Goal: Task Accomplishment & Management: Complete application form

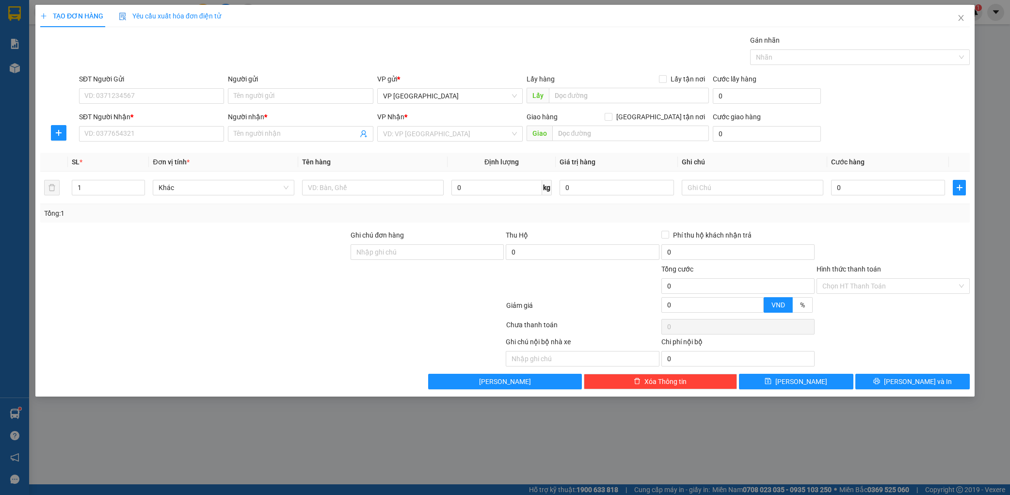
click at [153, 95] on input "SĐT Người Gửi" at bounding box center [152, 96] width 146 height 16
type input "0827438568"
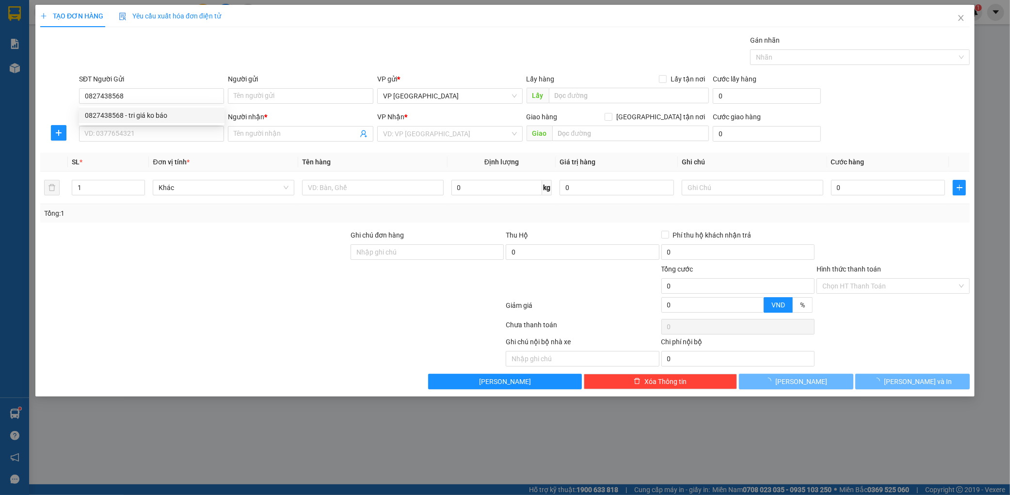
click at [146, 120] on div "0827438568 - tri giá ko báo" at bounding box center [152, 115] width 134 height 11
type input "tri giá ko báo"
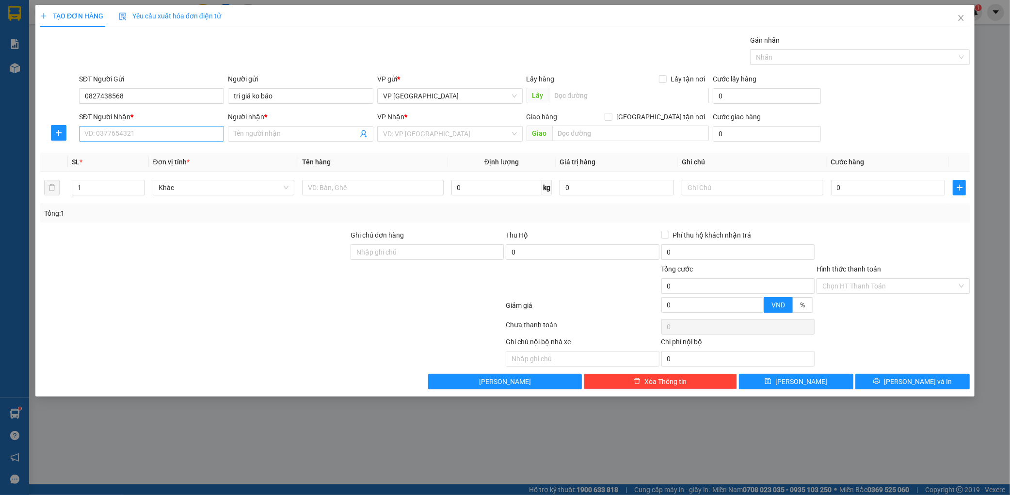
type input "0827438568"
click at [139, 129] on input "SĐT Người Nhận *" at bounding box center [152, 134] width 146 height 16
drag, startPoint x: 151, startPoint y: 154, endPoint x: 318, endPoint y: 174, distance: 168.0
click at [154, 154] on div "0385510438 - an" at bounding box center [152, 153] width 134 height 11
type input "0385510438"
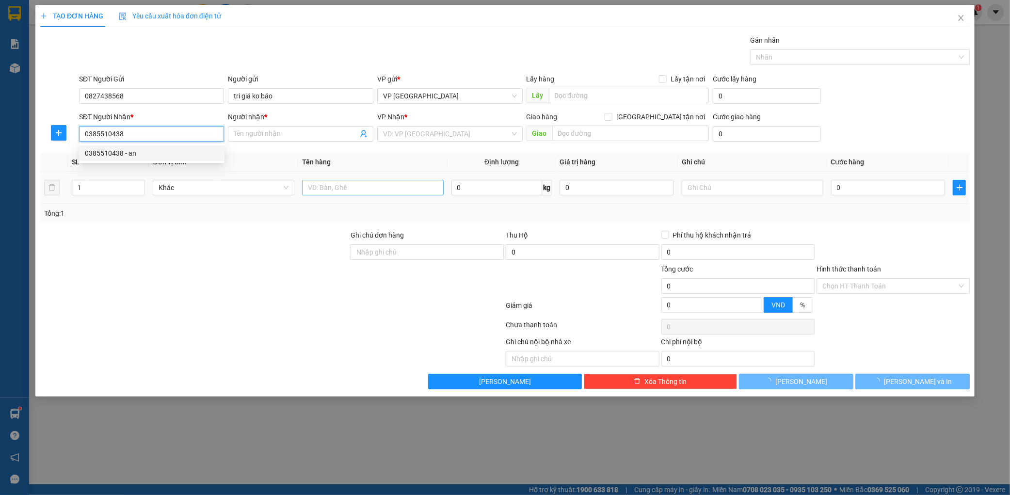
type input "an"
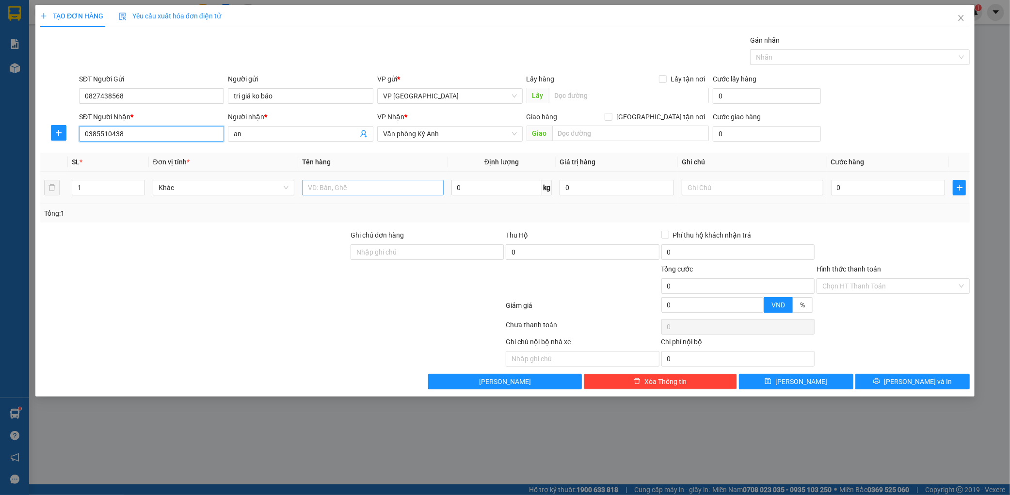
type input "0385510438"
click at [387, 191] on input "text" at bounding box center [373, 188] width 142 height 16
type input "1 xốp"
click at [842, 191] on input "0" at bounding box center [888, 188] width 114 height 16
type input "005"
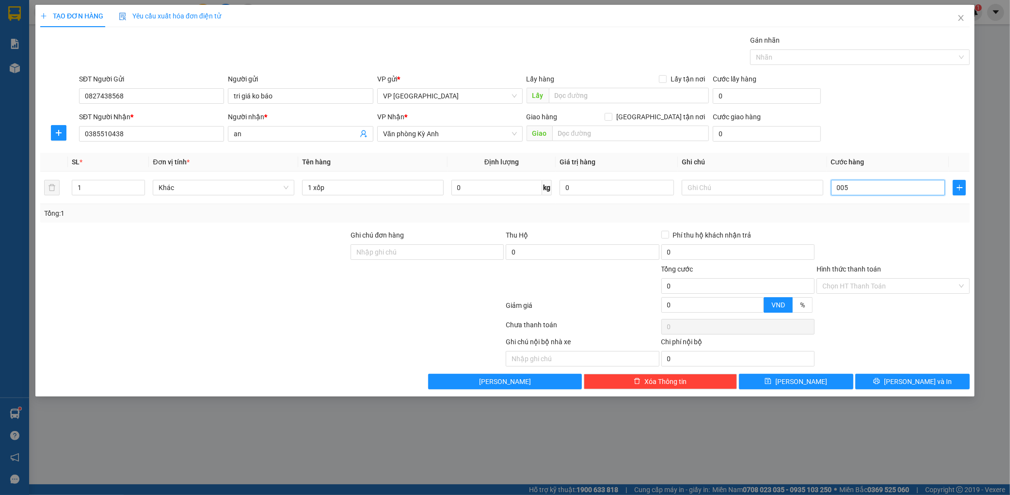
type input "5"
type input "0.050"
type input "50"
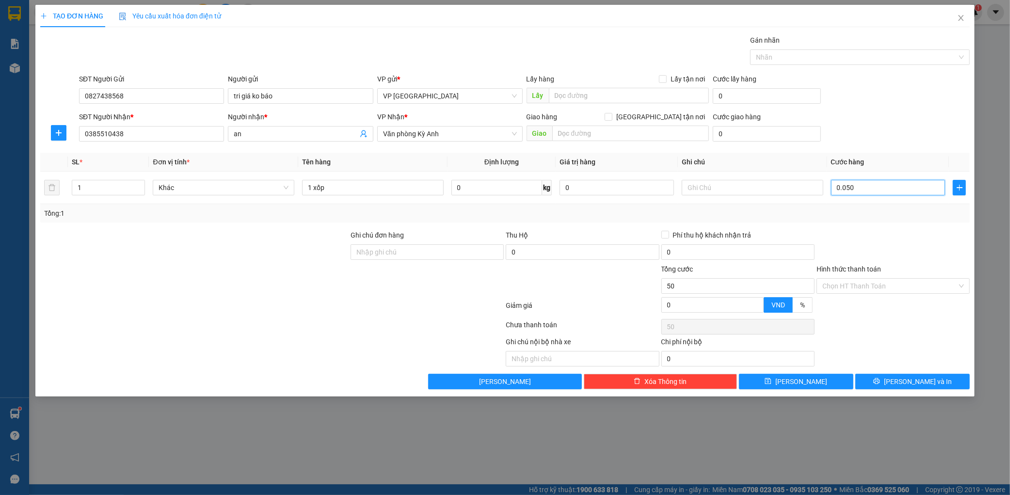
type input "00.500"
type input "500"
type input "0.005.000"
type input "5.000"
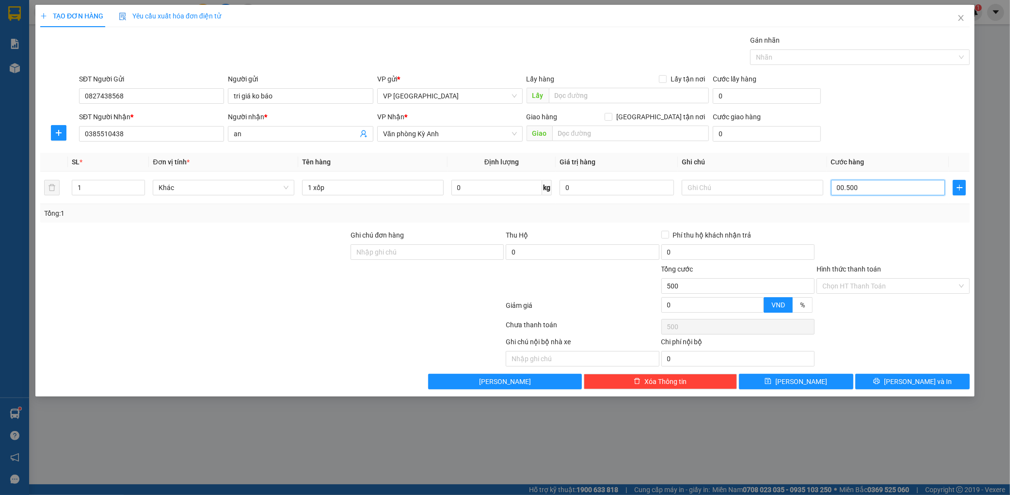
type input "5.000"
type input "000.050.000"
type input "50.000"
click at [890, 104] on div "SĐT Người Gửi 0827438568 Người gửi tri giá ko báo VP gửi * VP Mỹ Đình Lấy hàng …" at bounding box center [524, 91] width 895 height 34
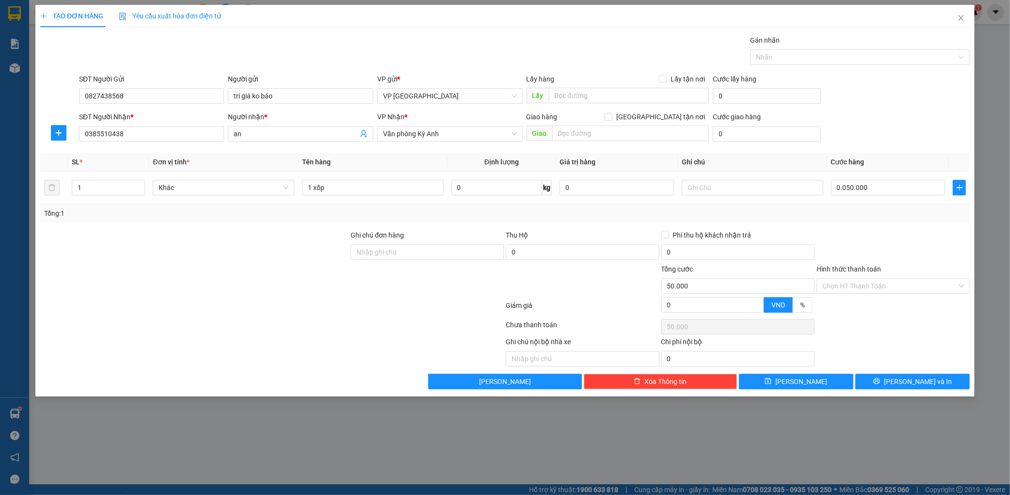
type input "50.000"
click at [922, 379] on span "[PERSON_NAME] và In" at bounding box center [918, 381] width 68 height 11
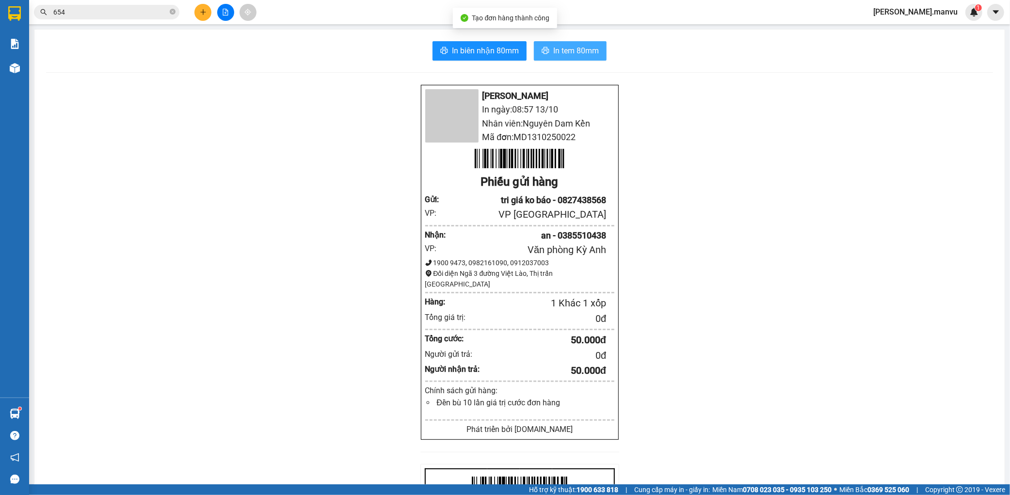
click at [583, 49] on span "In tem 80mm" at bounding box center [576, 51] width 46 height 12
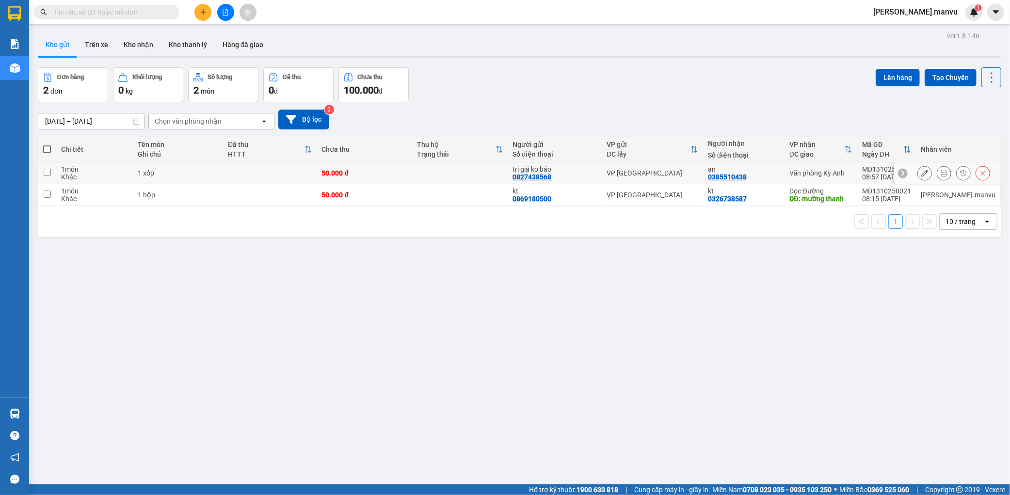
click at [340, 167] on td "50.000 đ" at bounding box center [365, 173] width 96 height 22
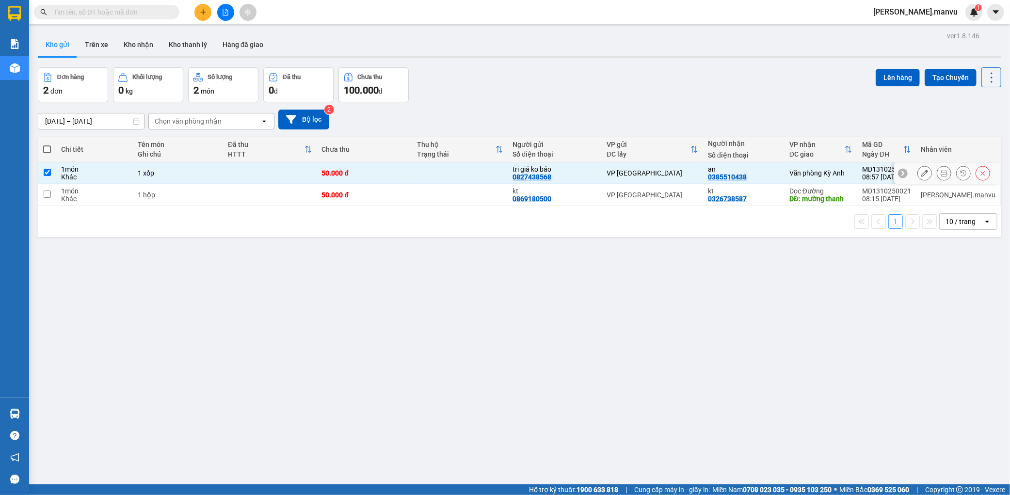
click at [343, 182] on td "50.000 đ" at bounding box center [365, 173] width 96 height 22
checkbox input "false"
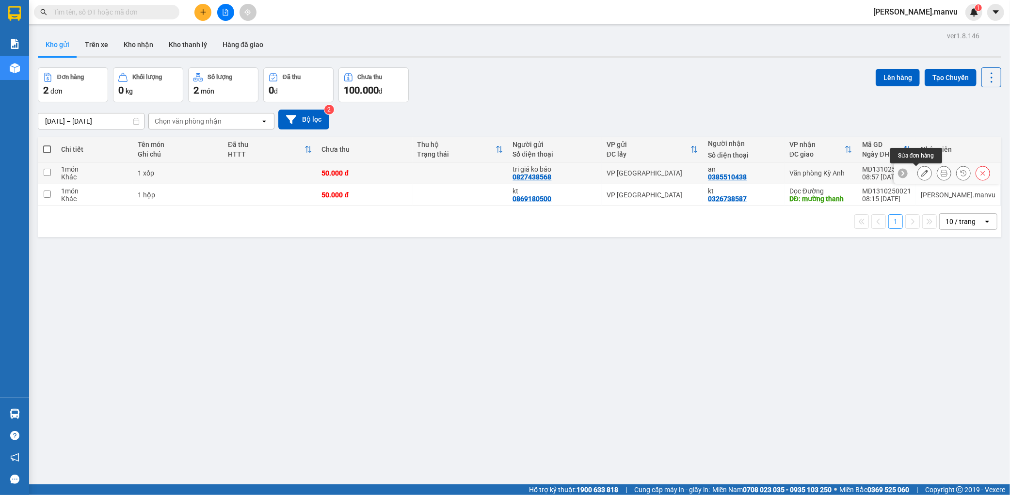
click at [922, 171] on button at bounding box center [925, 173] width 14 height 17
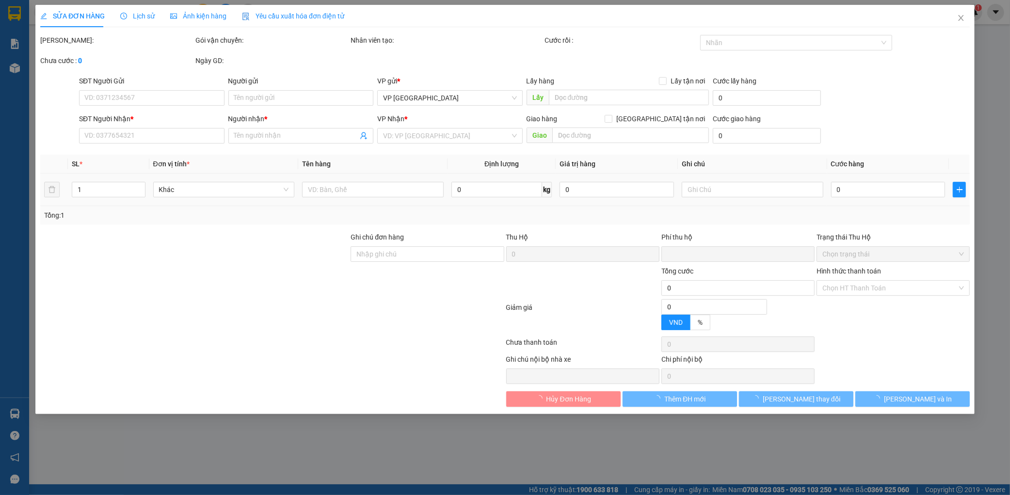
type input "0827438568"
type input "tri giá ko báo"
type input "0385510438"
type input "an"
type input "0"
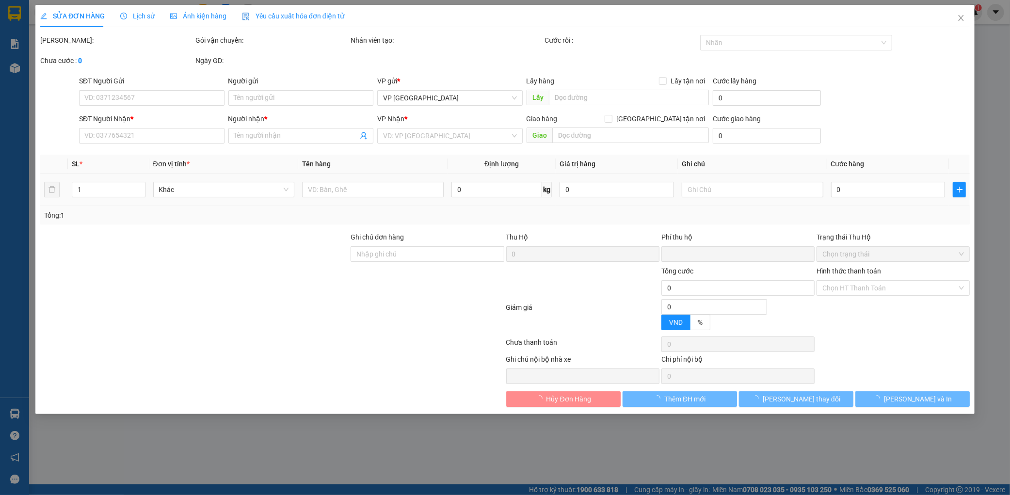
type input "50.000"
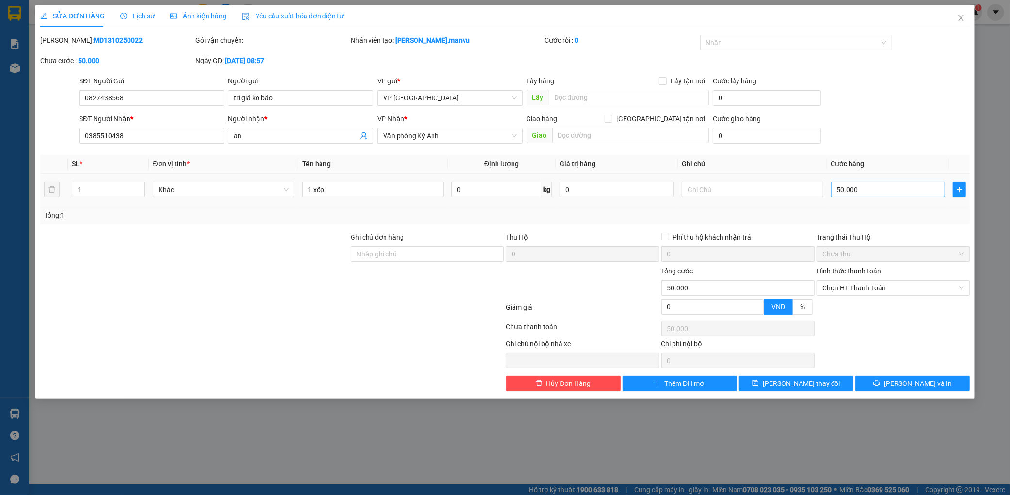
drag, startPoint x: 909, startPoint y: 173, endPoint x: 886, endPoint y: 190, distance: 28.4
click at [900, 184] on td "50.000" at bounding box center [888, 190] width 122 height 32
click at [886, 190] on input "50.000" at bounding box center [888, 190] width 114 height 16
type input "0"
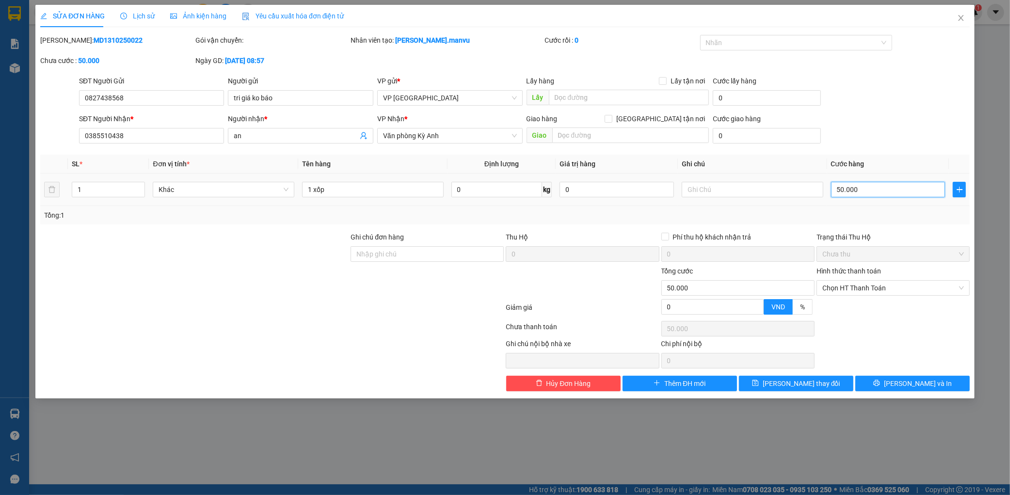
type input "0"
type input "1"
type input "0.010"
type input "10"
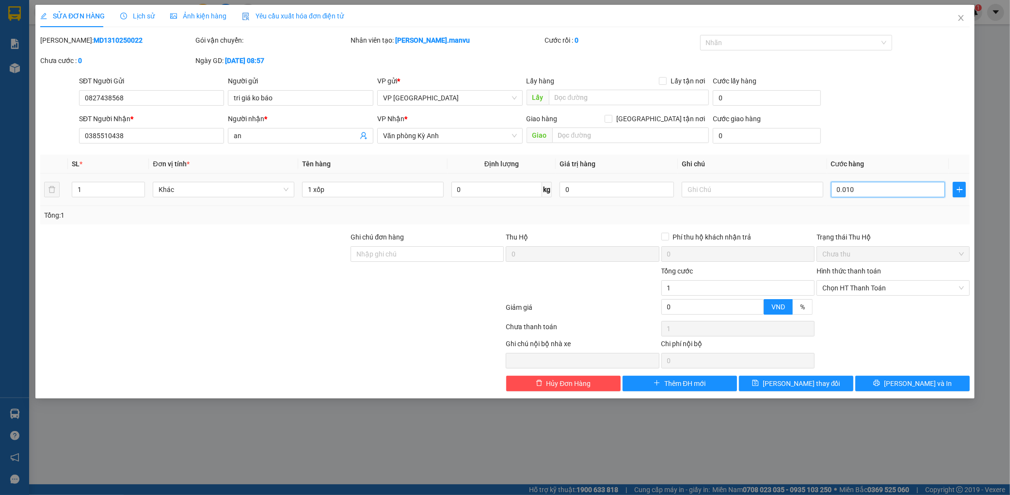
type input "10"
type input "00.100"
type input "100"
type input "1.000"
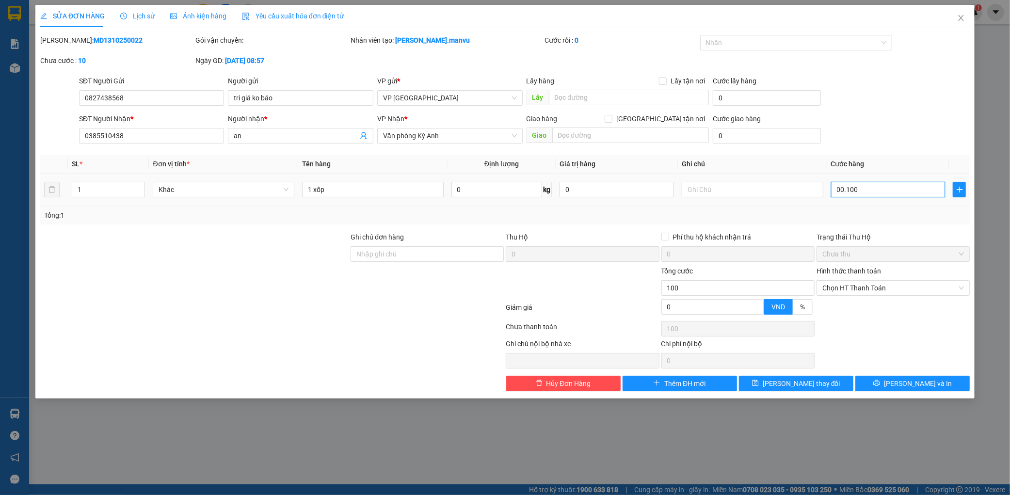
type input "1.000"
type input "000.010.000"
type input "10.000"
type input "100.000"
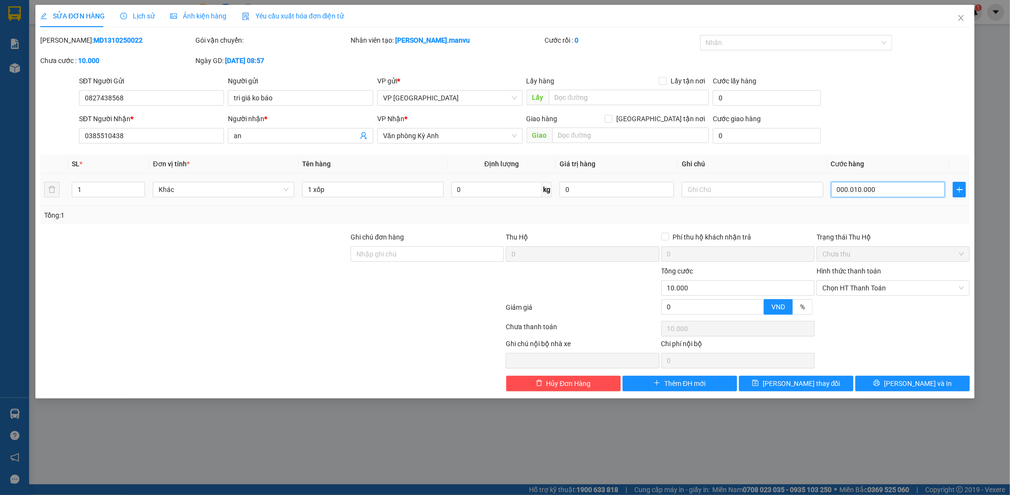
type input "100.000"
type input "00.100.000"
type input "100.000"
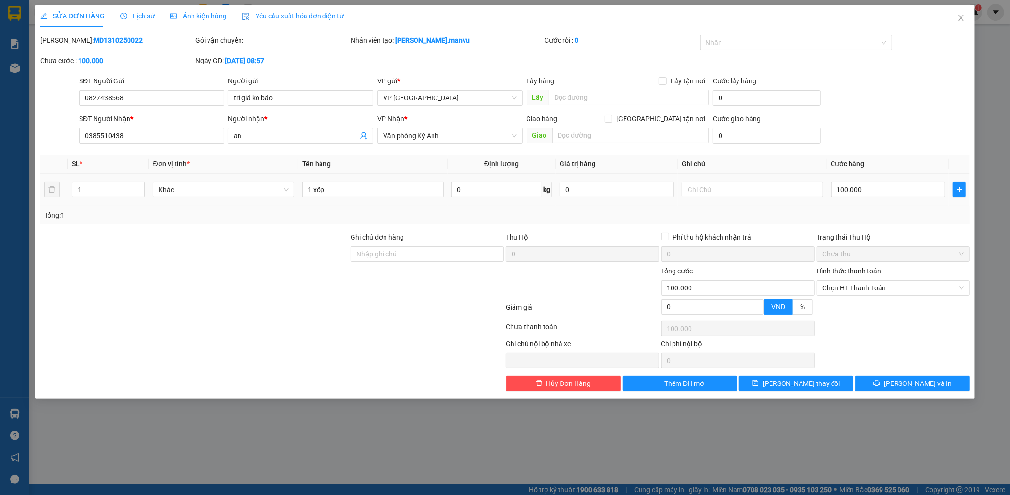
drag, startPoint x: 895, startPoint y: 146, endPoint x: 895, endPoint y: 166, distance: 19.9
click at [895, 147] on div "Total Paid Fee 0 Total UnPaid Fee 50.000 Cash Collection Total Fee Mã ĐH: MD131…" at bounding box center [505, 213] width 930 height 356
drag, startPoint x: 909, startPoint y: 378, endPoint x: 915, endPoint y: 374, distance: 7.4
click at [909, 380] on span "[PERSON_NAME] và In" at bounding box center [918, 383] width 68 height 11
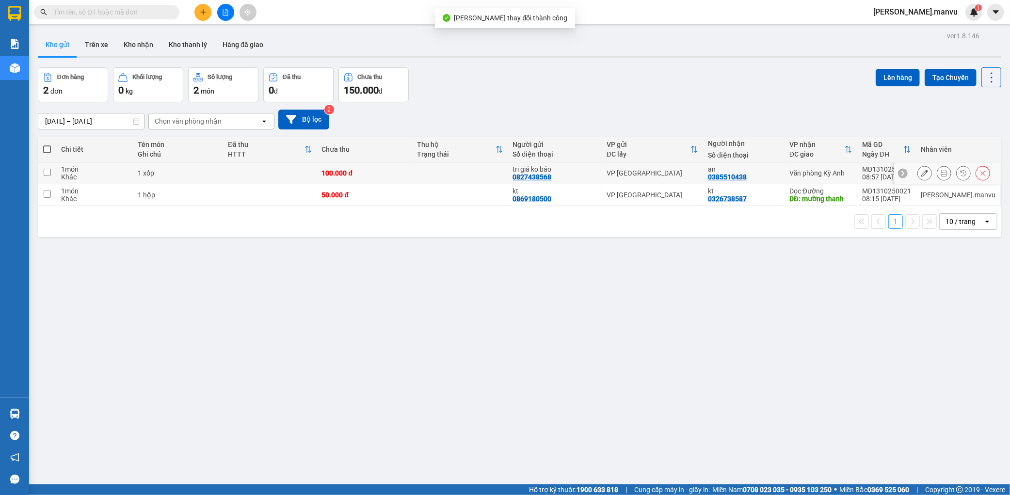
click at [532, 165] on div "tri giá ko báo" at bounding box center [555, 169] width 84 height 8
checkbox input "true"
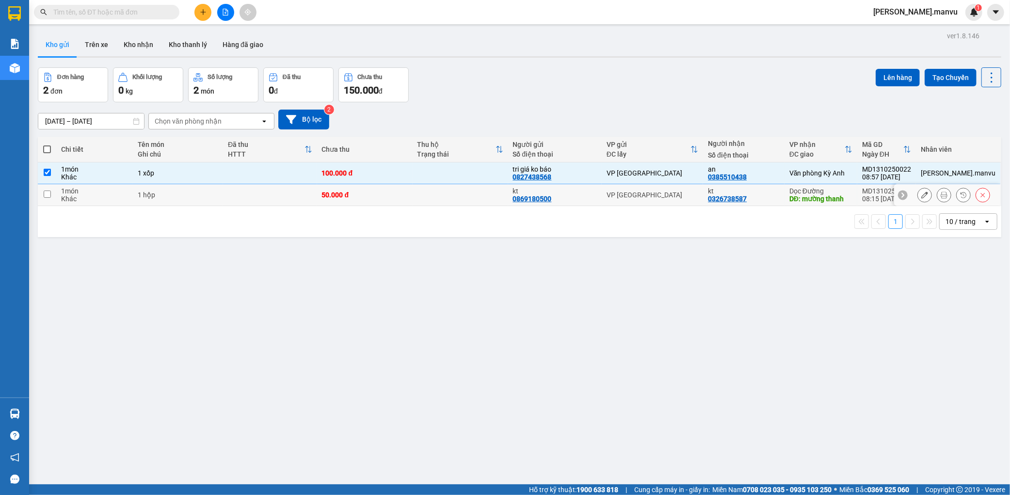
click at [502, 189] on td at bounding box center [461, 195] width 96 height 22
checkbox input "true"
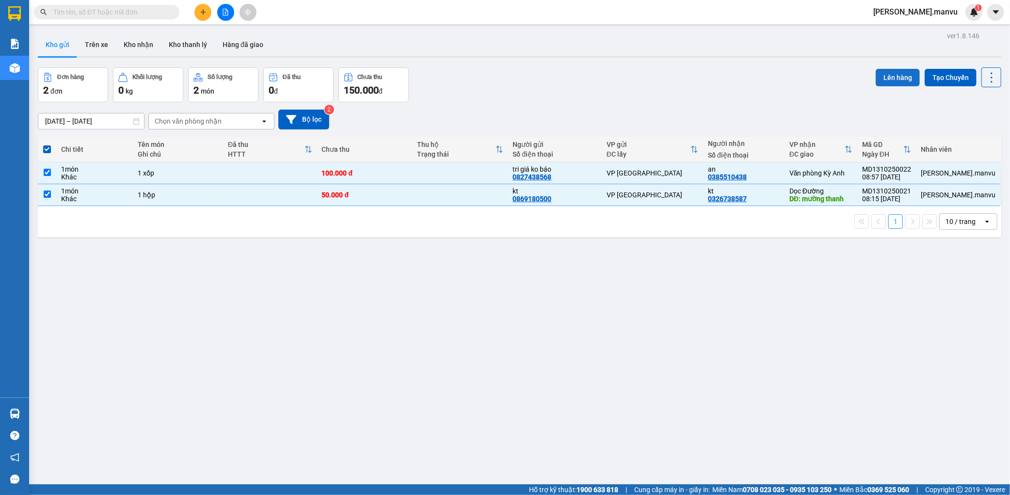
click at [888, 74] on button "Lên hàng" at bounding box center [898, 77] width 44 height 17
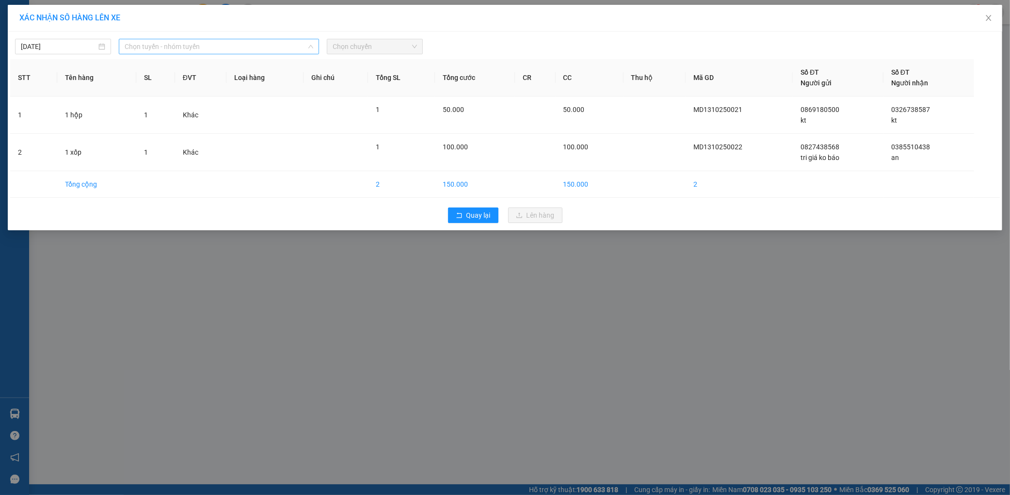
click at [123, 47] on div "Chọn tuyến - nhóm tuyến" at bounding box center [219, 47] width 200 height 16
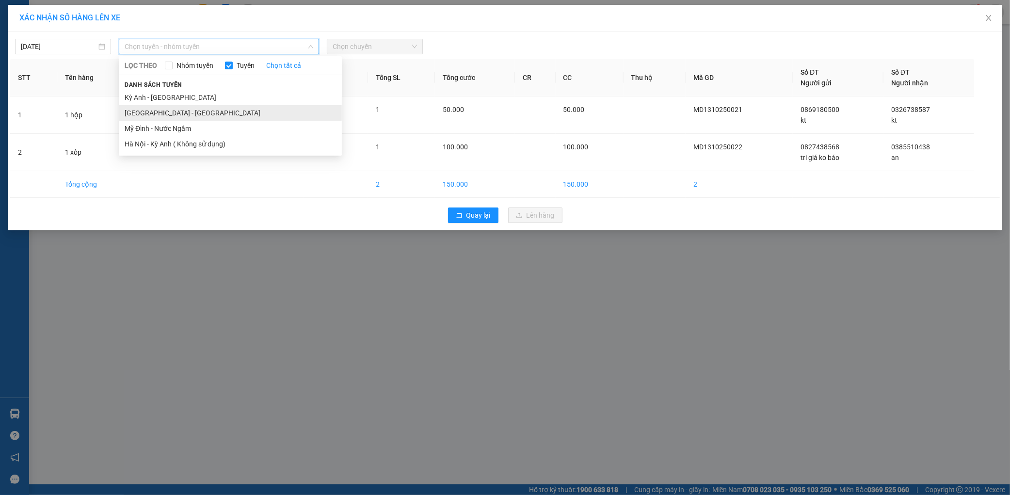
click at [147, 111] on li "Hà Nội - Kỳ Anh" at bounding box center [230, 113] width 223 height 16
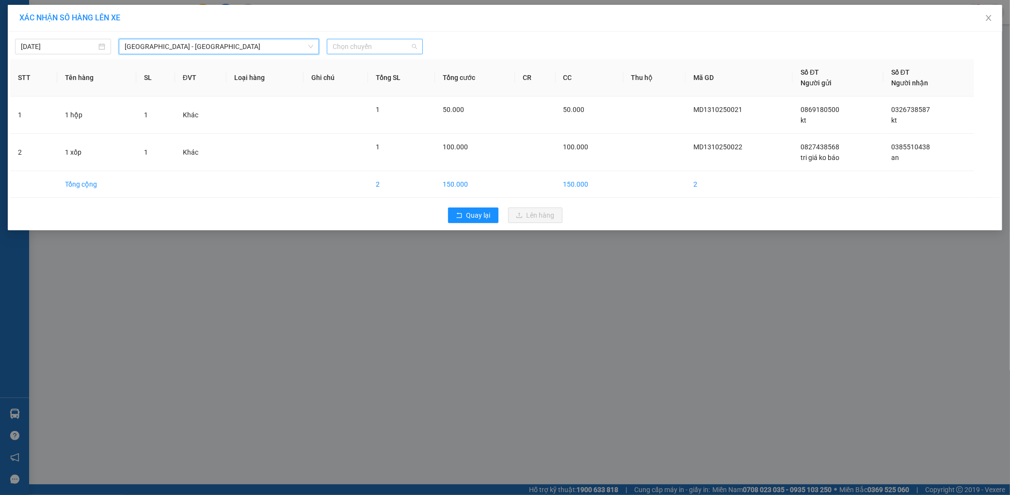
click at [384, 39] on div "Chọn chuyến" at bounding box center [375, 47] width 96 height 16
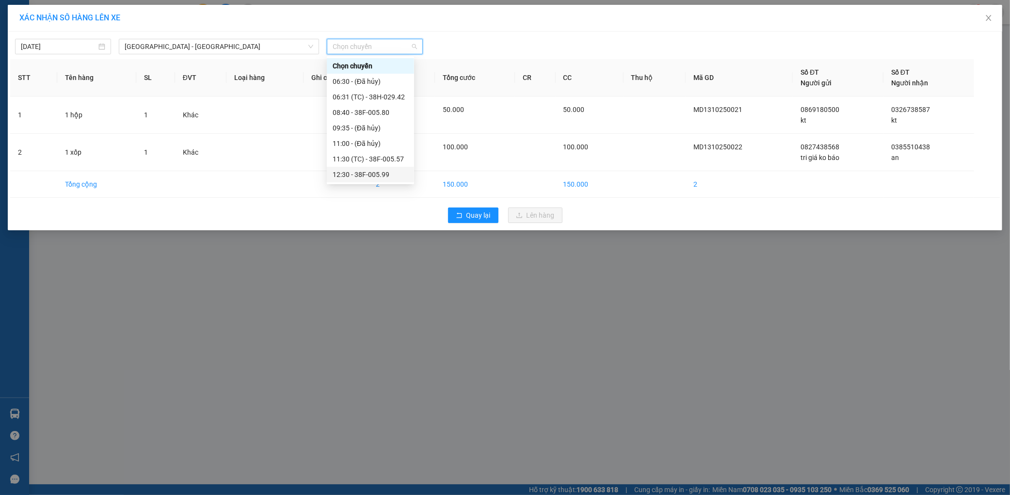
click at [377, 171] on div "12:30 - 38F-005.99" at bounding box center [371, 174] width 76 height 11
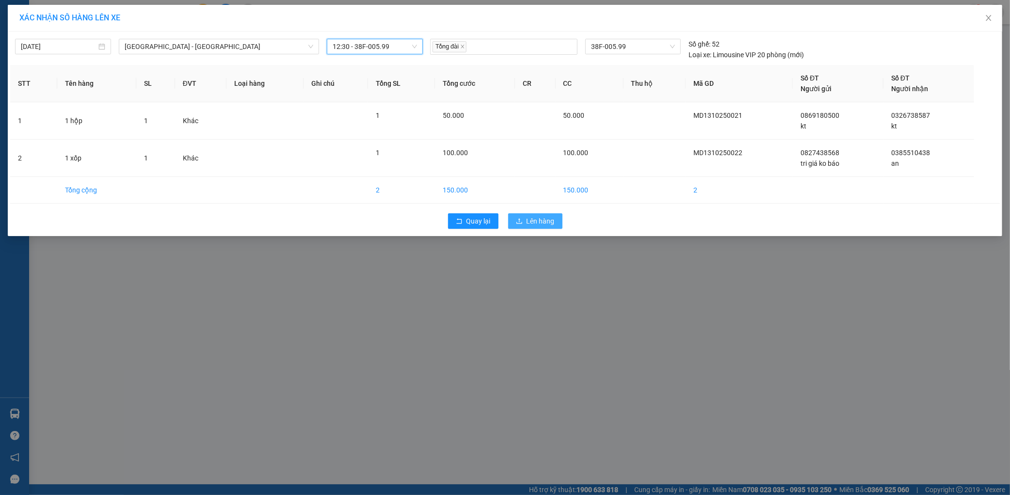
click at [503, 214] on div "Quay lại Lên hàng" at bounding box center [505, 221] width 990 height 25
click at [517, 219] on icon "upload" at bounding box center [519, 221] width 7 height 7
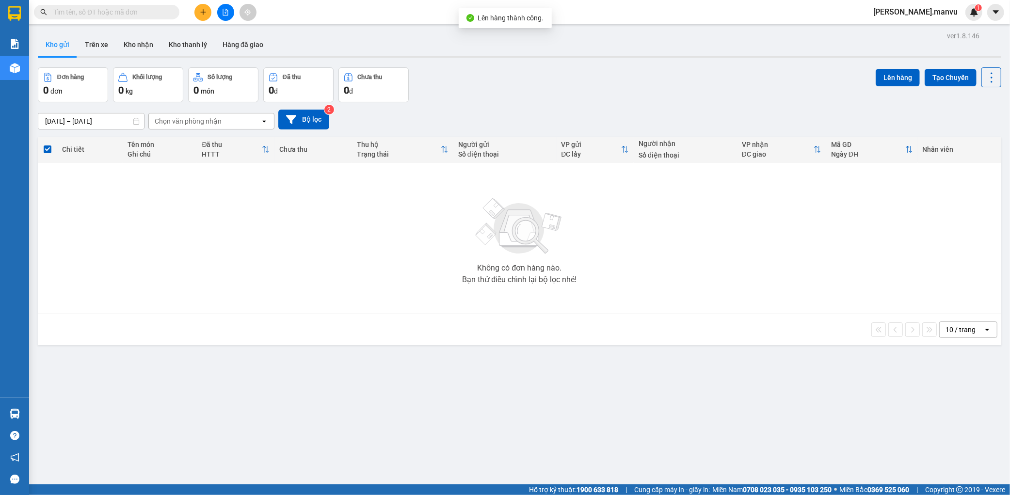
click at [221, 15] on button at bounding box center [225, 12] width 17 height 17
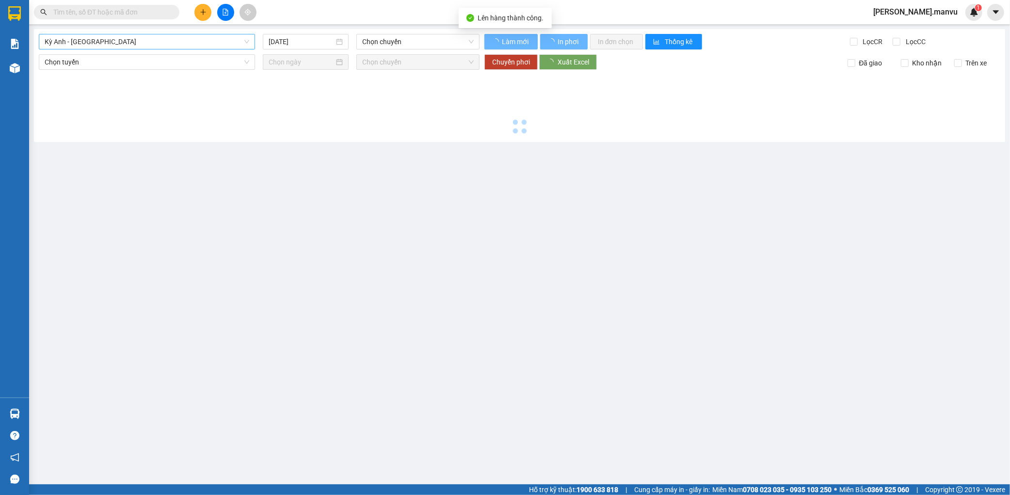
click at [156, 42] on span "Kỳ Anh - Hà Nội" at bounding box center [147, 41] width 205 height 15
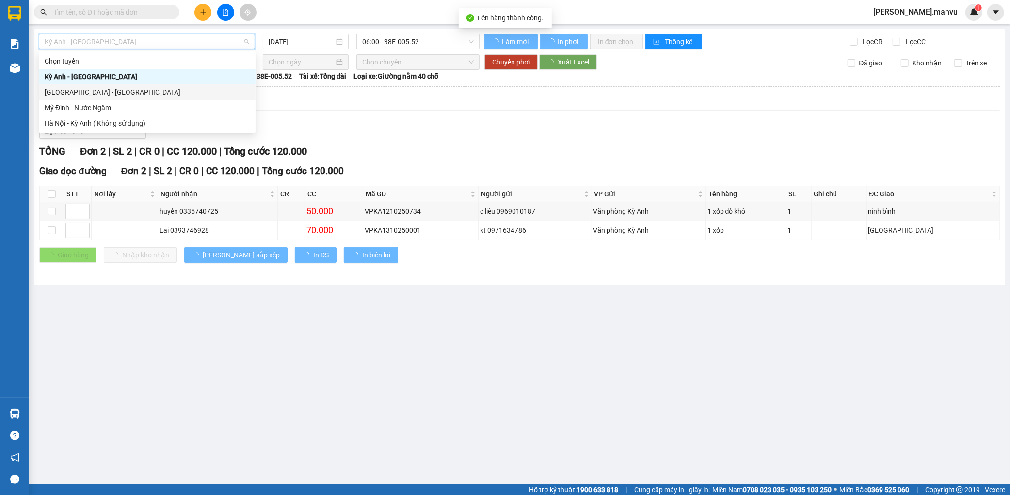
click at [113, 87] on div "Hà Nội - Kỳ Anh" at bounding box center [147, 92] width 205 height 11
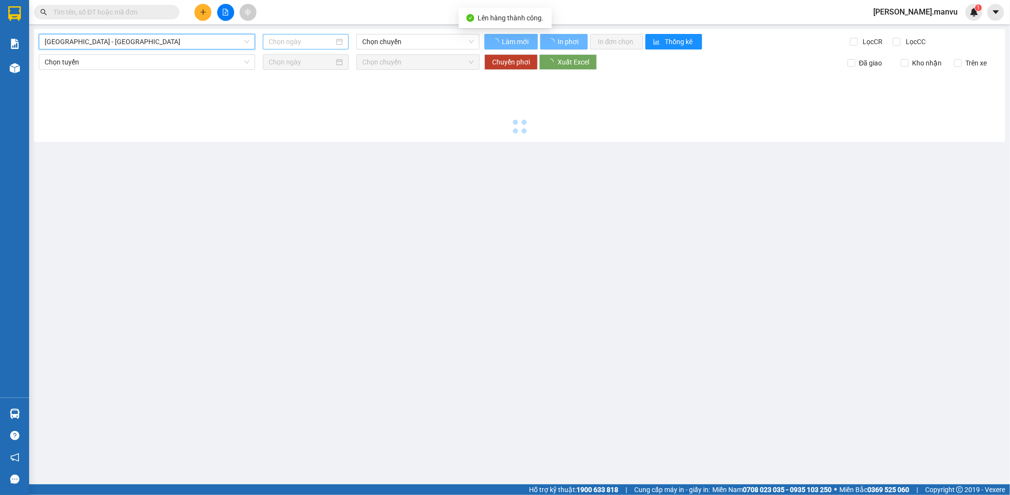
type input "13/10/2025"
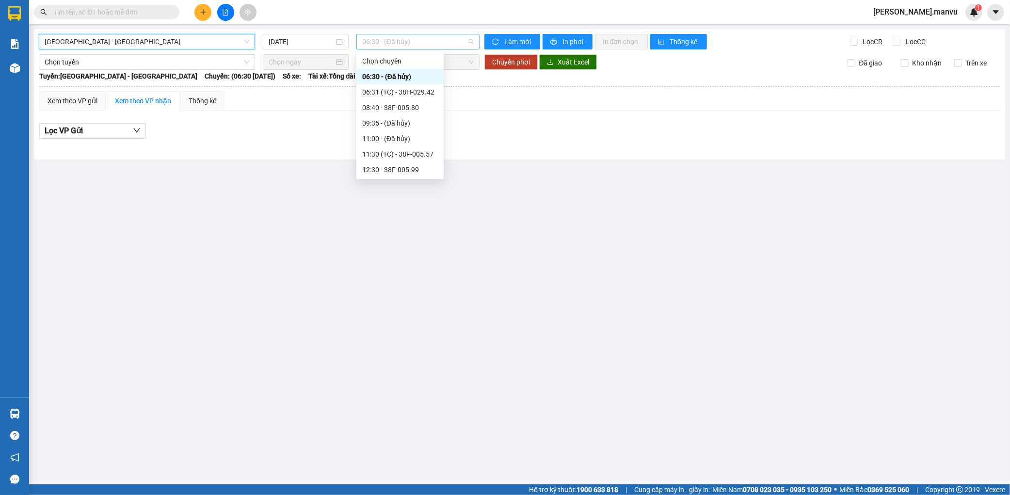
click at [375, 36] on span "06:30 - (Đã hủy)" at bounding box center [418, 41] width 112 height 15
click at [407, 157] on div "21:55 - 38H-029.22" at bounding box center [400, 154] width 76 height 11
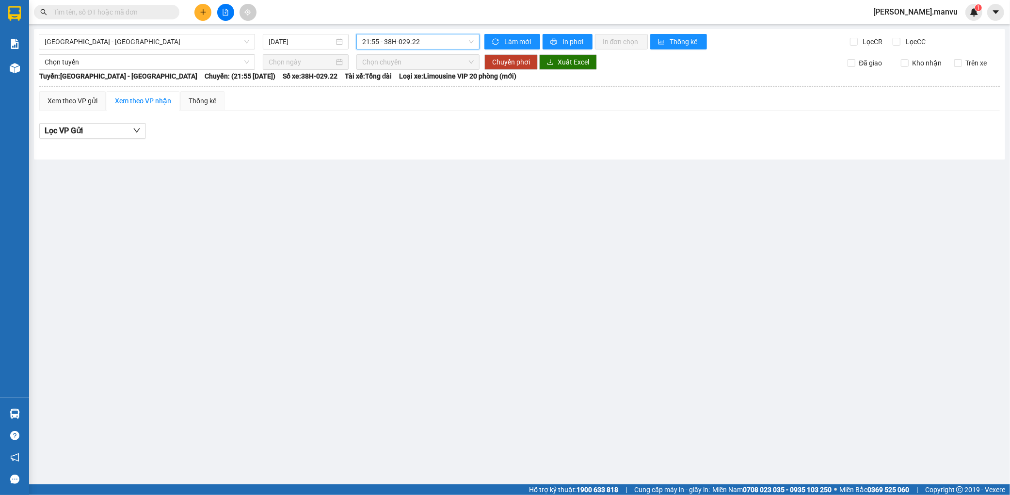
click at [398, 27] on main "Hà Nội - Kỳ Anh 13/10/2025 21:55 21:55 - 38H-029.22 Làm mới In phơi In đơn chọn…" at bounding box center [505, 242] width 1010 height 485
click at [400, 48] on span "21:55 - 38H-029.22" at bounding box center [418, 41] width 112 height 15
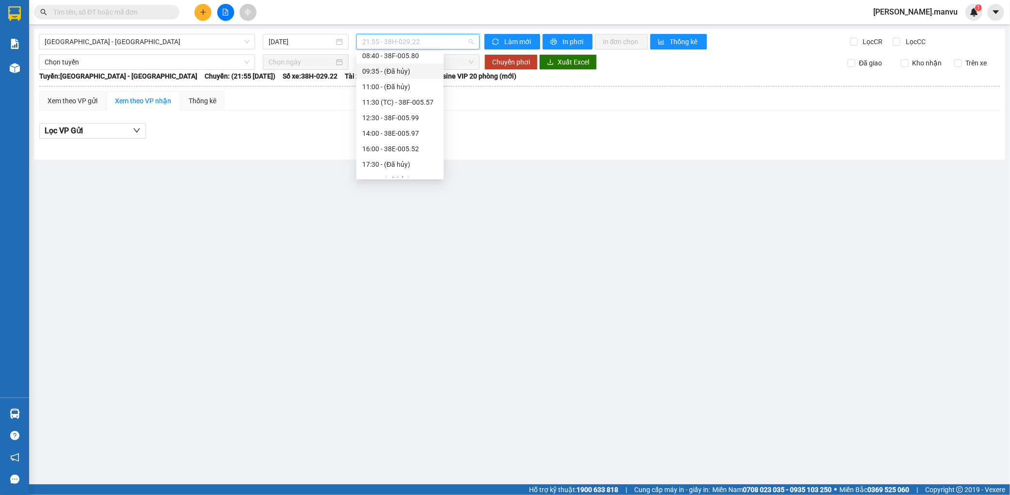
scroll to position [54, 0]
click at [411, 124] on div "14:00 - 38E-005.97" at bounding box center [399, 132] width 87 height 16
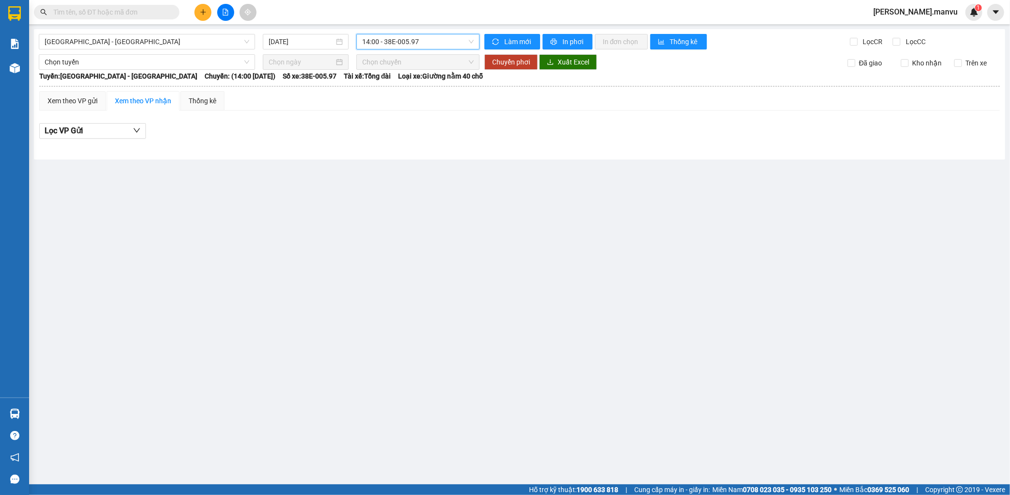
drag, startPoint x: 424, startPoint y: 54, endPoint x: 433, endPoint y: 47, distance: 11.4
click at [425, 53] on div "Hà Nội - Kỳ Anh 13/10/2025 14:00 14:00 - 38E-005.97 Làm mới In phơi In đơn chọn…" at bounding box center [519, 94] width 971 height 130
click at [437, 44] on span "14:00 - 38E-005.97" at bounding box center [418, 41] width 112 height 15
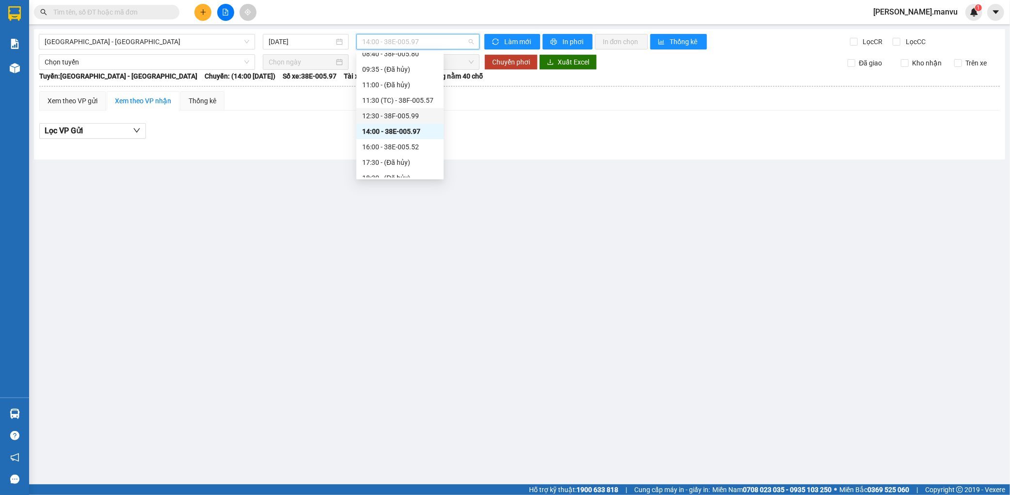
click at [397, 111] on div "12:30 - 38F-005.99" at bounding box center [400, 116] width 76 height 11
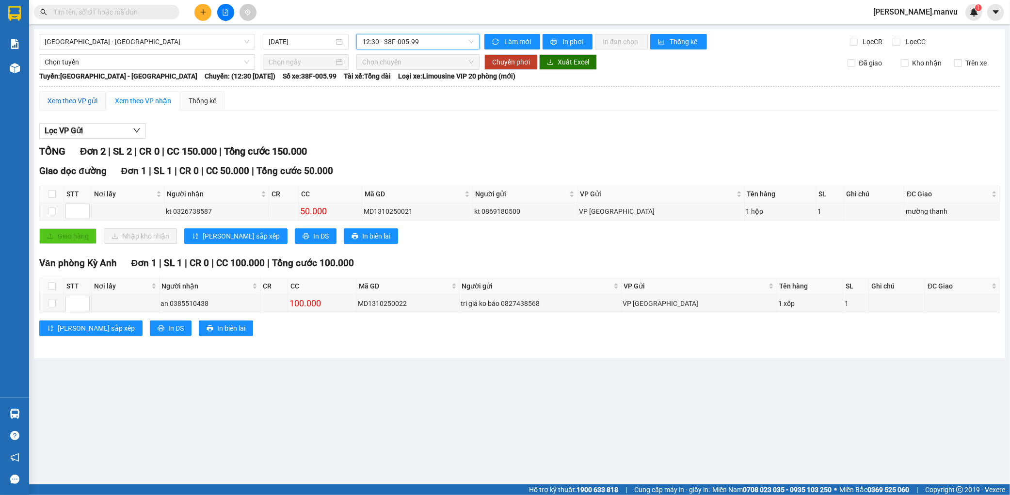
click at [68, 96] on div "Xem theo VP gửi" at bounding box center [73, 101] width 50 height 11
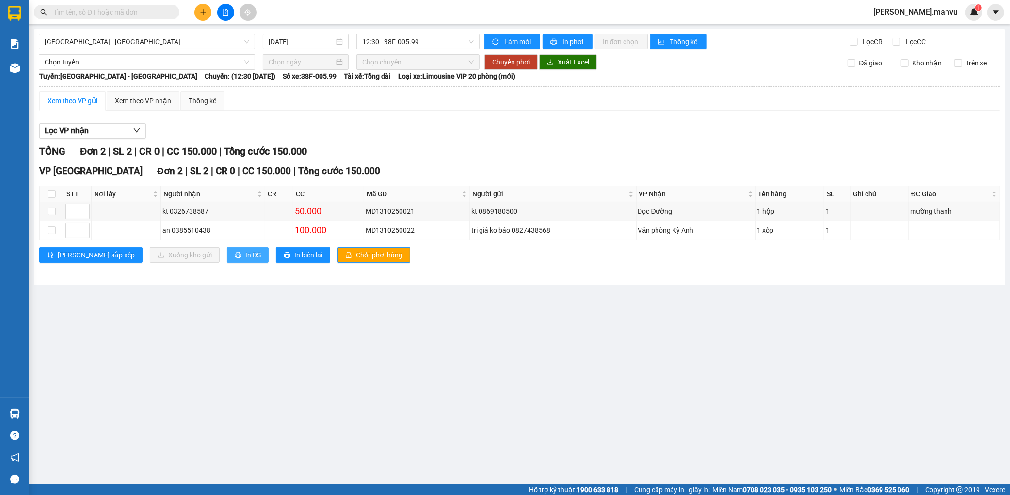
click at [245, 257] on span "In DS" at bounding box center [253, 255] width 16 height 11
